Goal: Task Accomplishment & Management: Manage account settings

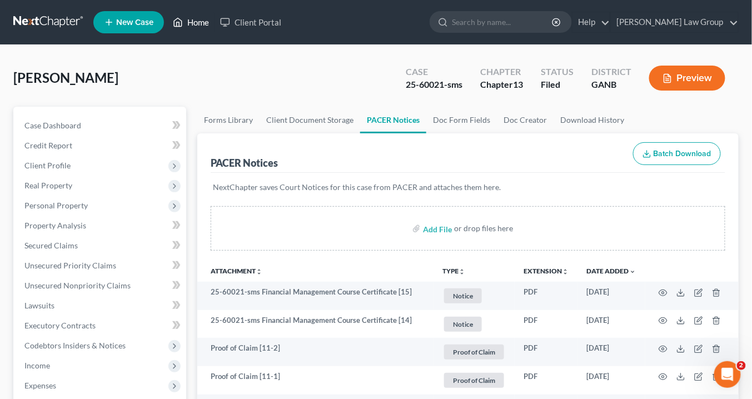
click at [202, 24] on link "Home" at bounding box center [190, 22] width 47 height 20
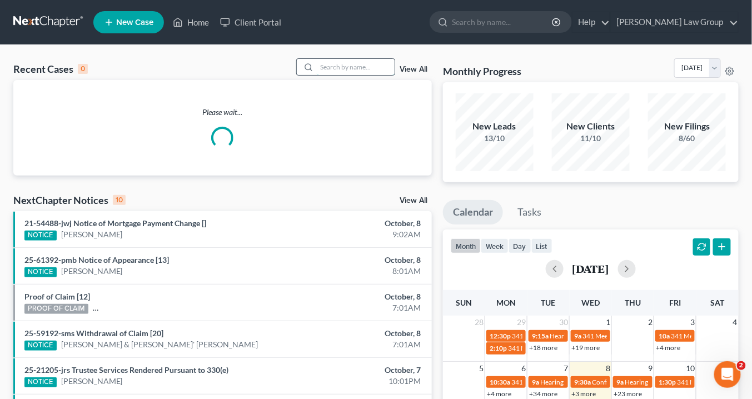
click at [347, 70] on input "search" at bounding box center [356, 67] width 78 height 16
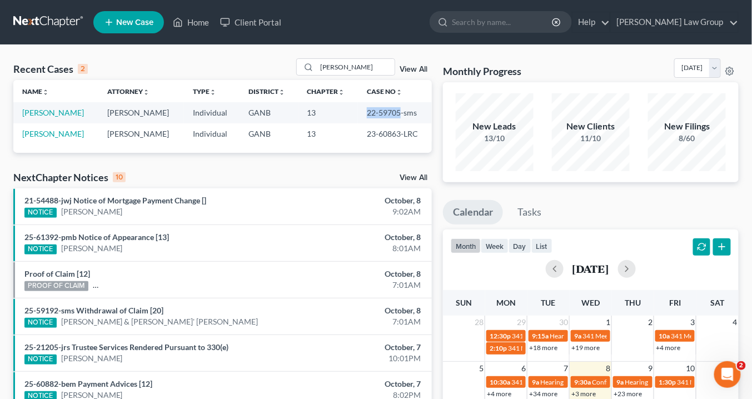
drag, startPoint x: 396, startPoint y: 111, endPoint x: 361, endPoint y: 110, distance: 34.5
click at [361, 110] on td "22-59705-sms" at bounding box center [395, 112] width 74 height 21
copy td "22-59705"
drag, startPoint x: 363, startPoint y: 71, endPoint x: 241, endPoint y: 52, distance: 123.7
click at [241, 52] on div "Recent Cases 2 gayle View All Name unfold_more expand_more expand_less Attorney…" at bounding box center [376, 333] width 752 height 577
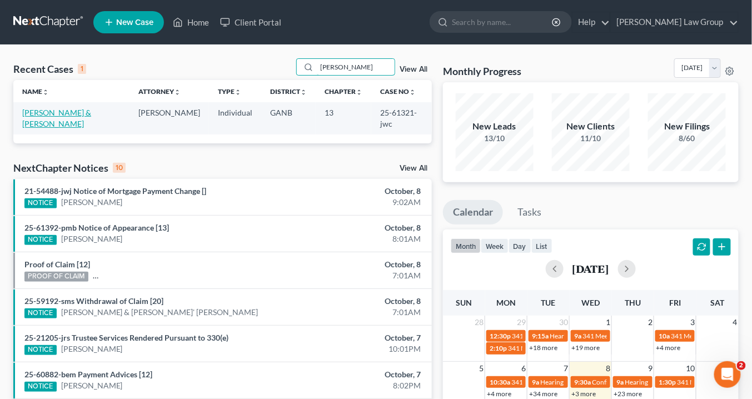
type input "Mayfield"
click at [39, 112] on link "[PERSON_NAME] & [PERSON_NAME]" at bounding box center [56, 118] width 69 height 21
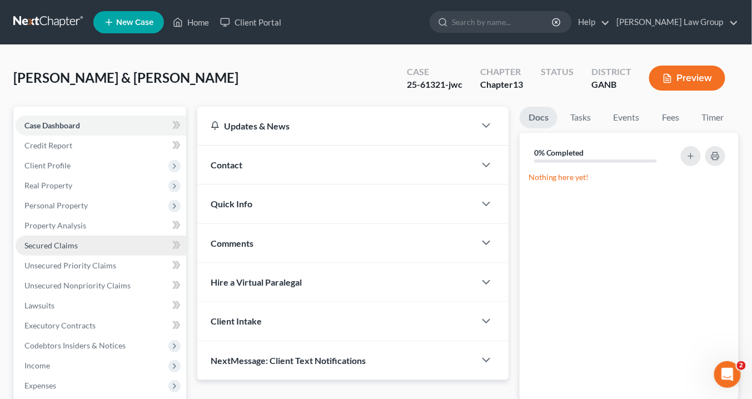
click at [58, 242] on span "Secured Claims" at bounding box center [50, 245] width 53 height 9
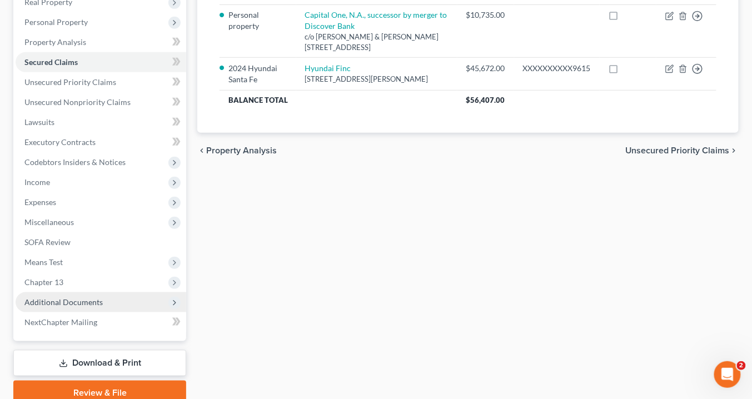
scroll to position [229, 0]
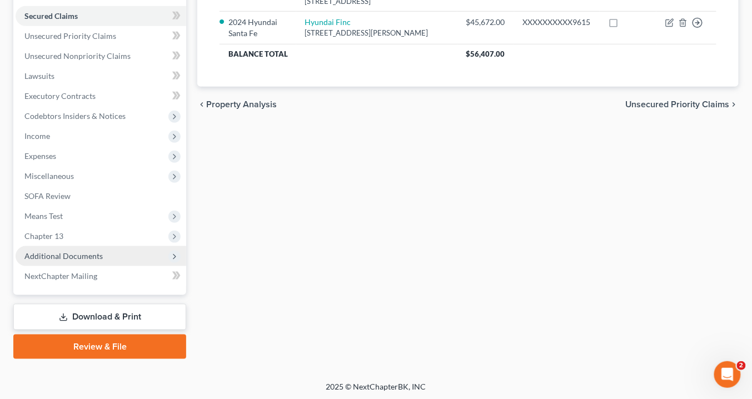
click at [95, 252] on span "Additional Documents" at bounding box center [63, 255] width 78 height 9
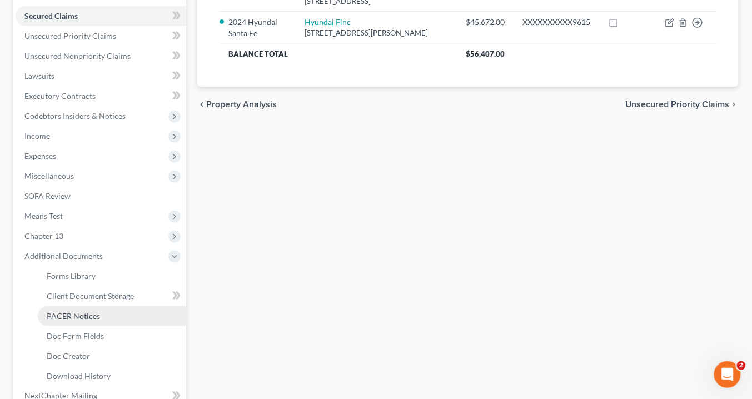
click at [101, 318] on link "PACER Notices" at bounding box center [112, 316] width 148 height 20
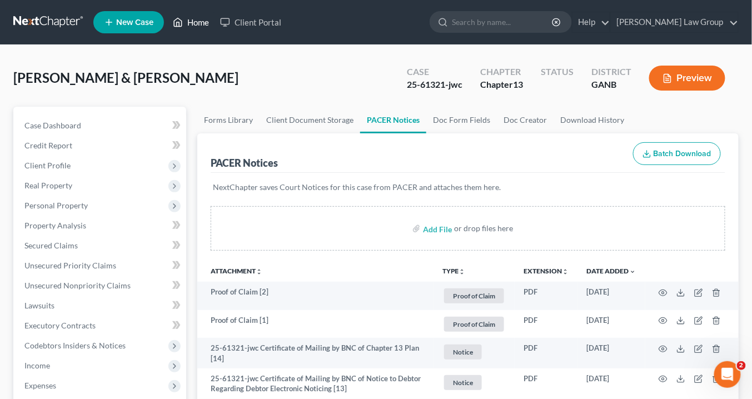
click at [199, 23] on link "Home" at bounding box center [190, 22] width 47 height 20
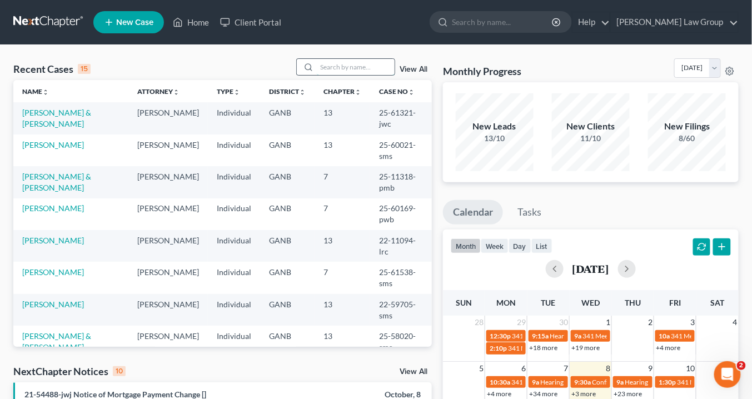
click at [330, 62] on input "search" at bounding box center [356, 67] width 78 height 16
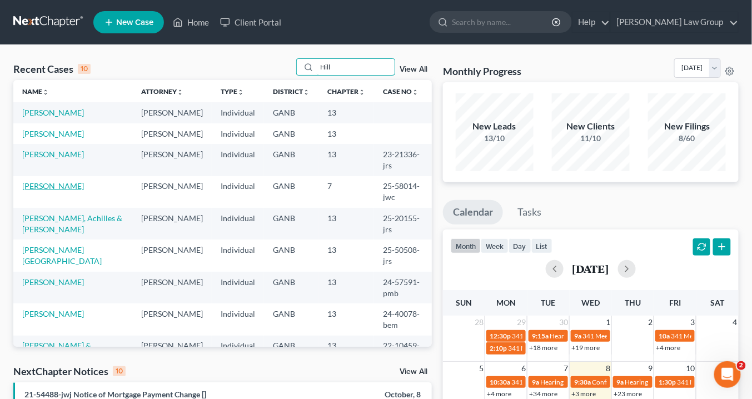
type input "Hill"
click at [44, 181] on link "[PERSON_NAME]" at bounding box center [53, 185] width 62 height 9
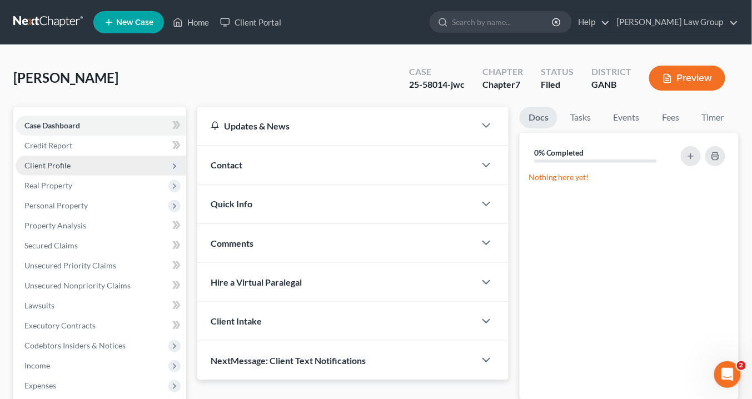
click at [61, 164] on span "Client Profile" at bounding box center [47, 165] width 46 height 9
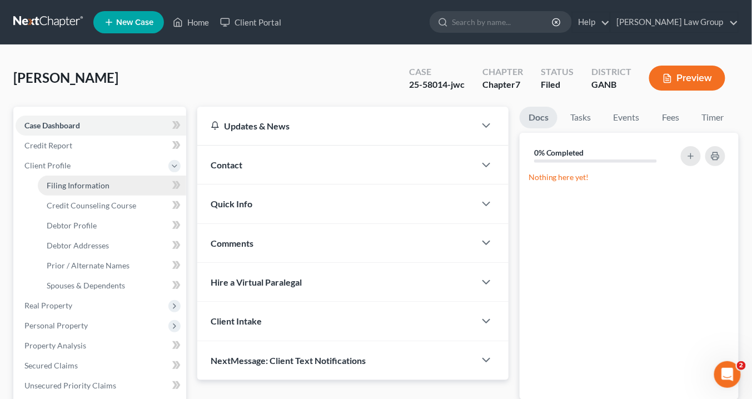
click at [62, 183] on span "Filing Information" at bounding box center [78, 185] width 63 height 9
select select "1"
select select "0"
select select "10"
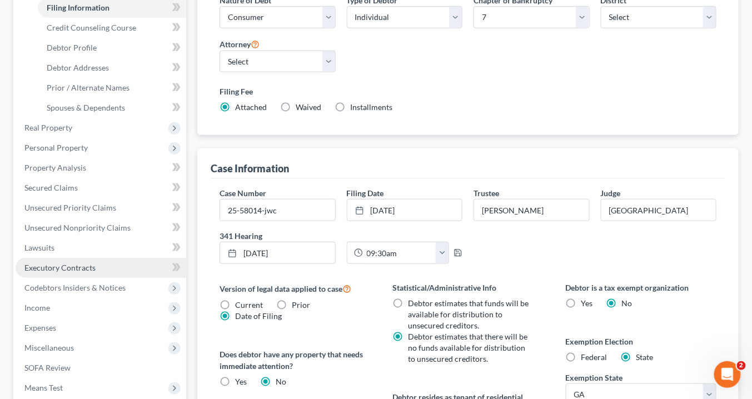
scroll to position [356, 0]
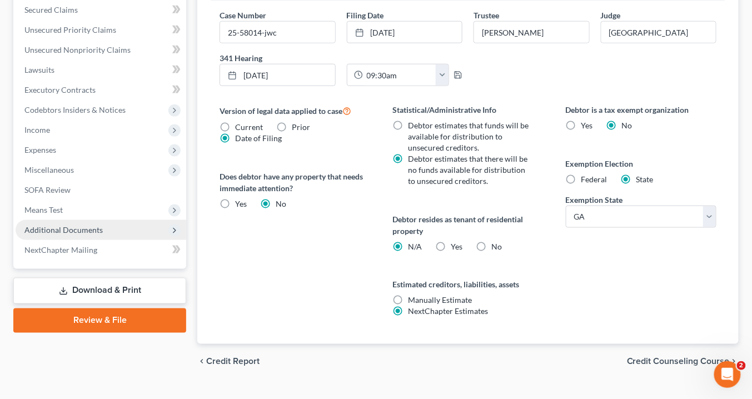
click at [96, 229] on span "Additional Documents" at bounding box center [63, 229] width 78 height 9
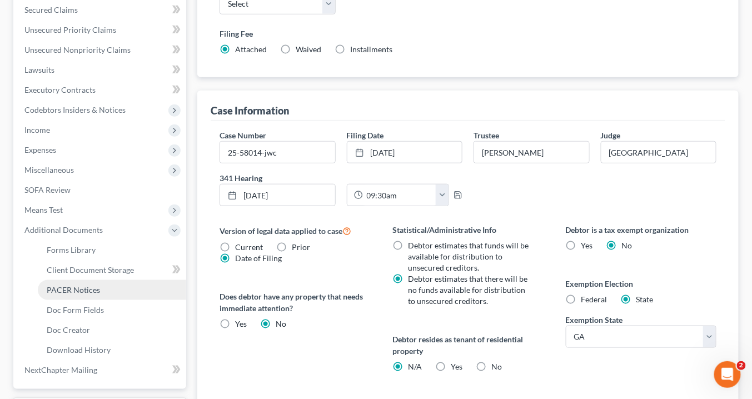
click at [115, 287] on link "PACER Notices" at bounding box center [112, 290] width 148 height 20
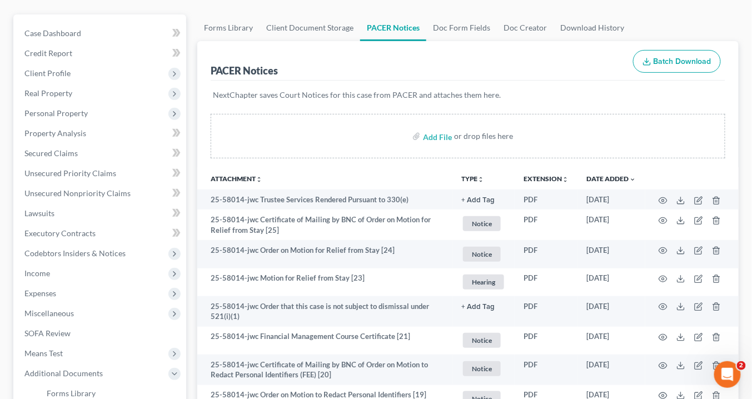
scroll to position [44, 0]
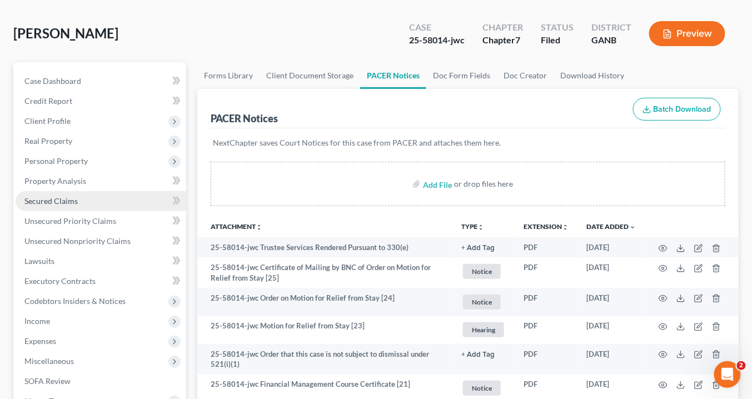
click at [54, 202] on span "Secured Claims" at bounding box center [50, 200] width 53 height 9
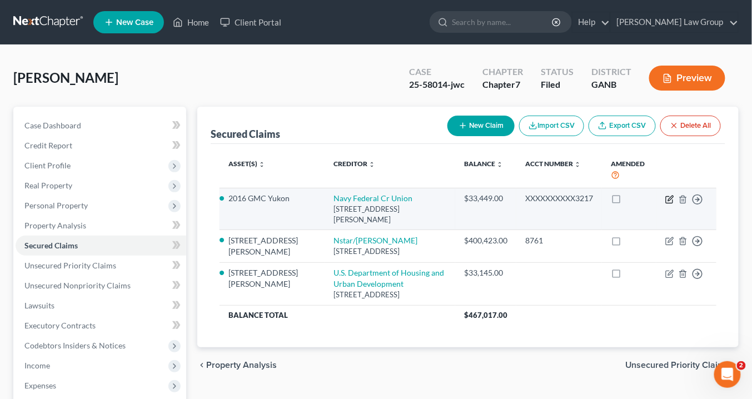
click at [667, 196] on icon "button" at bounding box center [669, 199] width 9 height 9
select select "48"
select select "2"
select select "0"
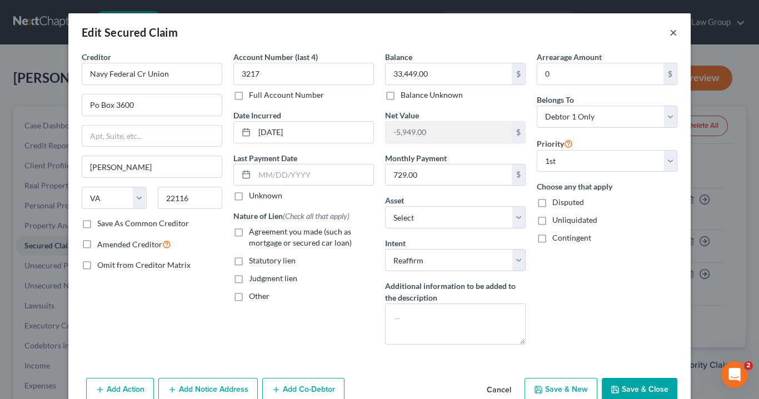
click at [670, 32] on button "×" at bounding box center [674, 32] width 8 height 13
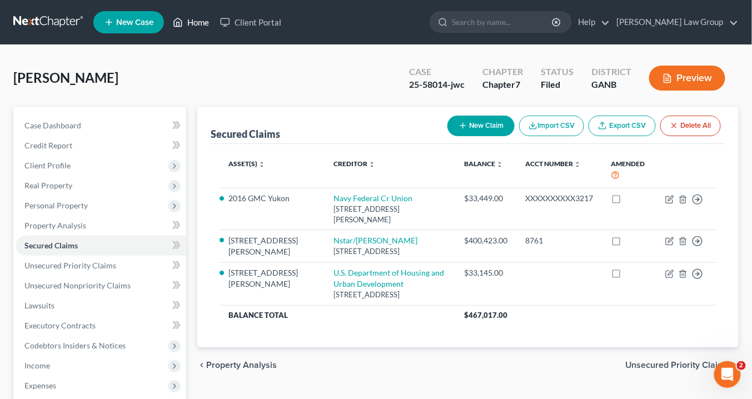
click at [196, 22] on link "Home" at bounding box center [190, 22] width 47 height 20
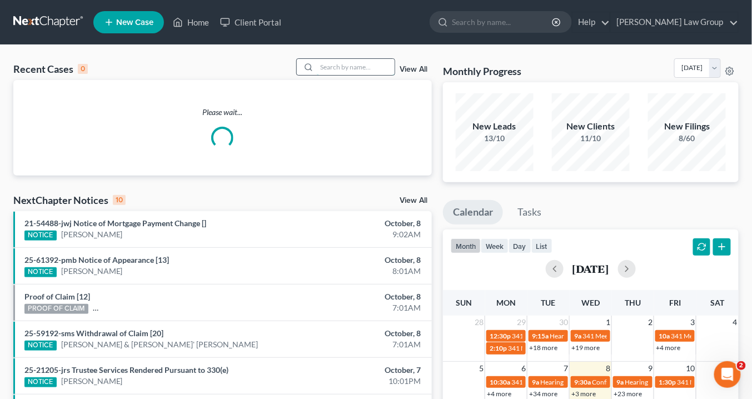
click at [345, 65] on input "search" at bounding box center [356, 67] width 78 height 16
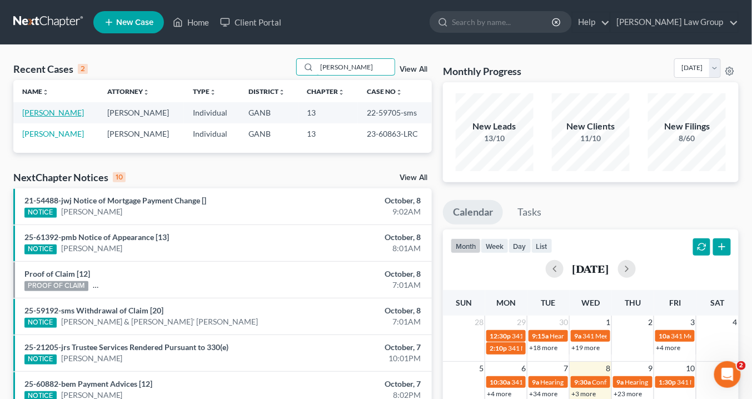
type input "gayle"
click at [64, 113] on link "[PERSON_NAME]" at bounding box center [53, 112] width 62 height 9
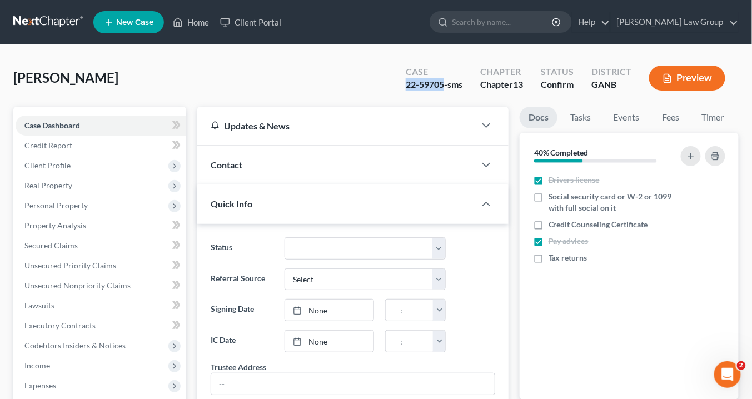
drag, startPoint x: 443, startPoint y: 84, endPoint x: 407, endPoint y: 82, distance: 36.7
click at [401, 81] on div "Case 22-59705-sms" at bounding box center [434, 79] width 74 height 33
copy div "22-59705"
drag, startPoint x: 192, startPoint y: 22, endPoint x: 493, endPoint y: 54, distance: 302.8
click at [192, 22] on link "Home" at bounding box center [190, 22] width 47 height 20
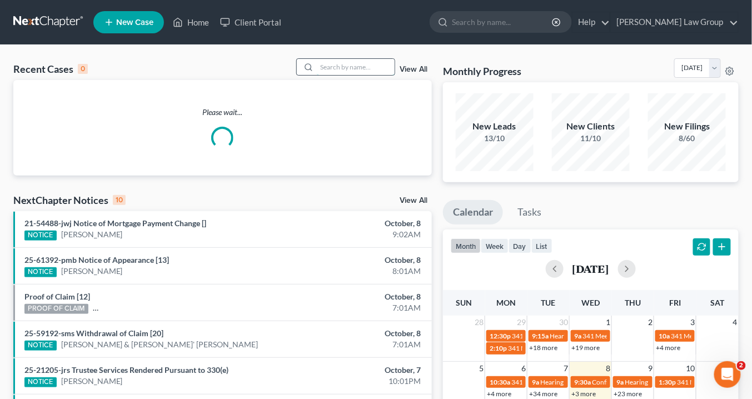
click at [333, 68] on input "search" at bounding box center [356, 67] width 78 height 16
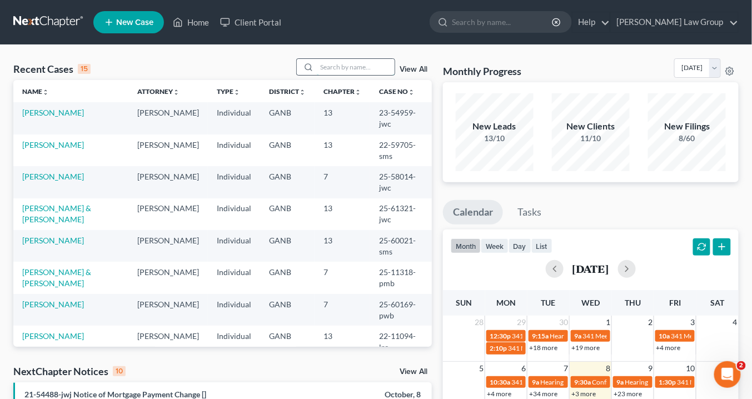
type input "V"
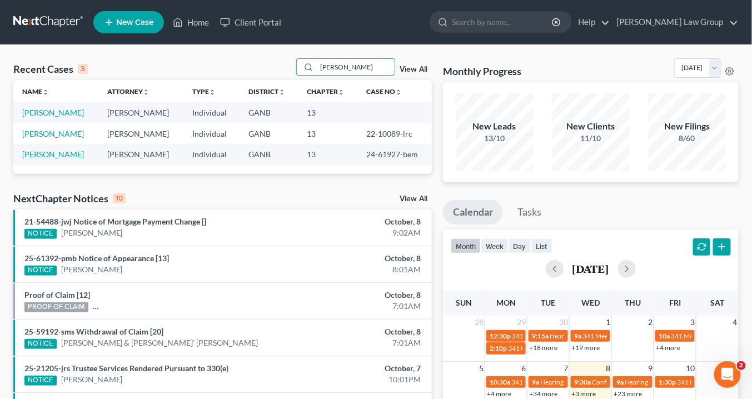
drag, startPoint x: 354, startPoint y: 69, endPoint x: 219, endPoint y: 62, distance: 135.2
click at [218, 62] on div "Recent Cases 3 Cobb View All" at bounding box center [222, 69] width 418 height 22
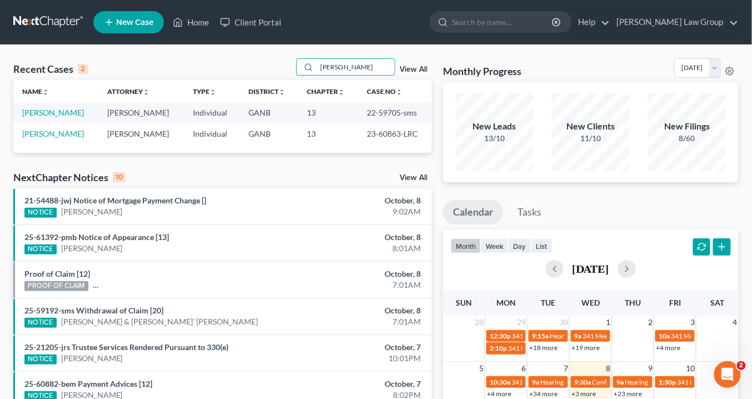
type input "gayle"
drag, startPoint x: 396, startPoint y: 111, endPoint x: 368, endPoint y: 112, distance: 28.3
click at [362, 111] on td "22-59705-sms" at bounding box center [395, 112] width 74 height 21
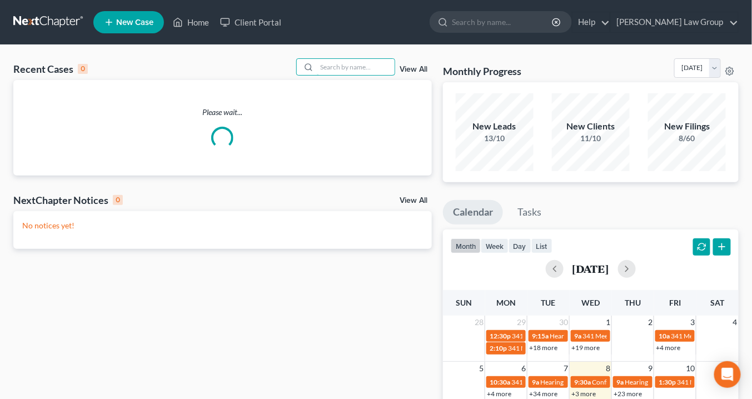
drag, startPoint x: 341, startPoint y: 69, endPoint x: 350, endPoint y: 76, distance: 11.6
click at [345, 69] on input "search" at bounding box center [356, 67] width 78 height 16
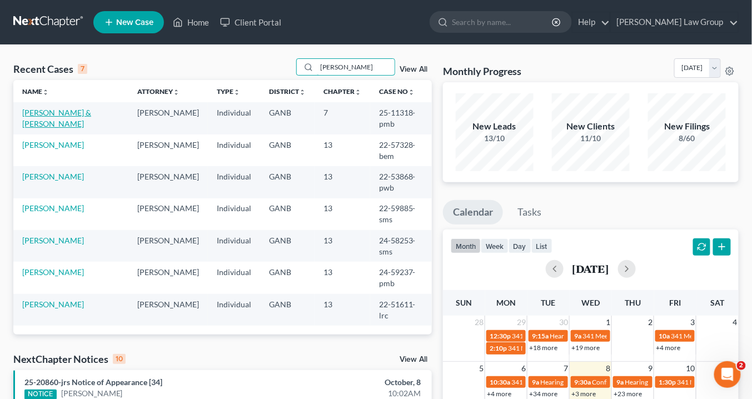
type input "[PERSON_NAME]"
click at [38, 114] on link "[PERSON_NAME] & [PERSON_NAME]" at bounding box center [56, 118] width 69 height 21
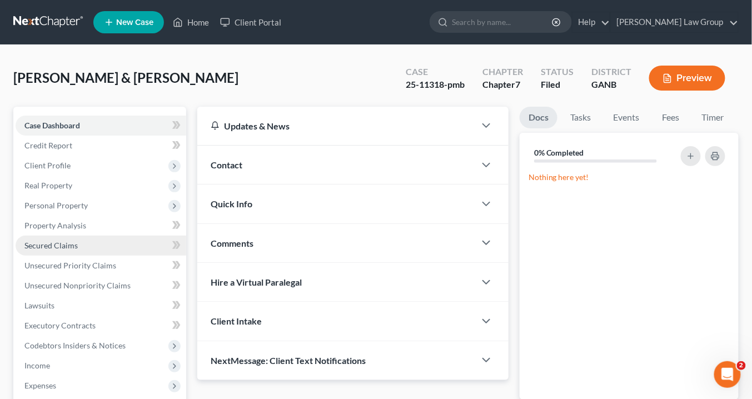
click at [68, 245] on span "Secured Claims" at bounding box center [50, 245] width 53 height 9
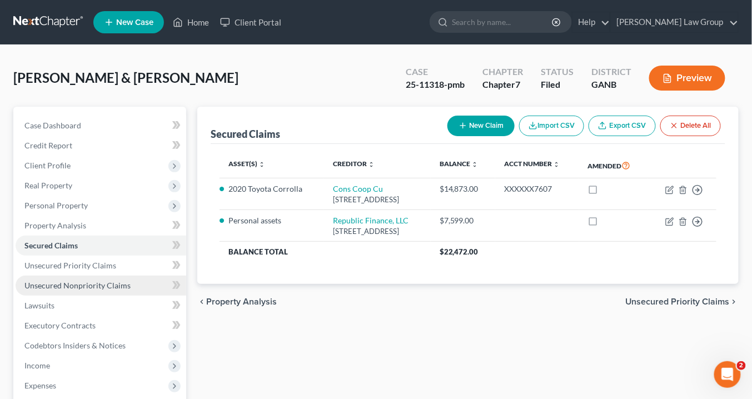
click at [81, 281] on span "Unsecured Nonpriority Claims" at bounding box center [77, 285] width 106 height 9
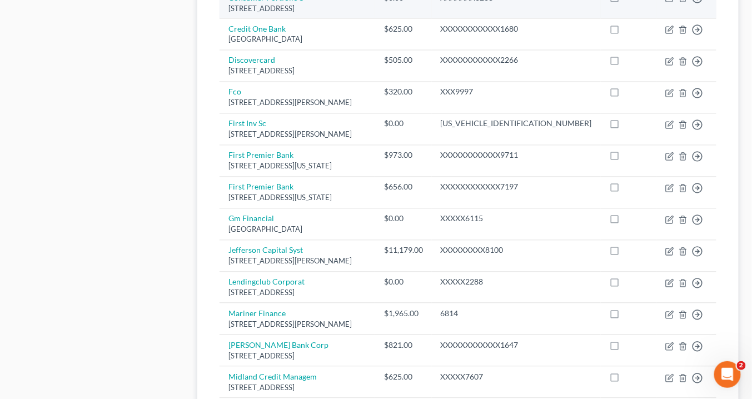
scroll to position [578, 0]
